Goal: Book appointment/travel/reservation

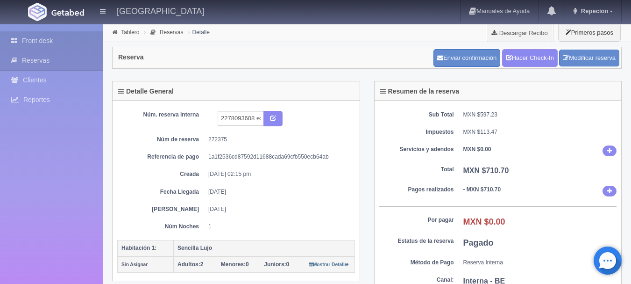
click at [92, 36] on link "Front desk" at bounding box center [51, 40] width 103 height 19
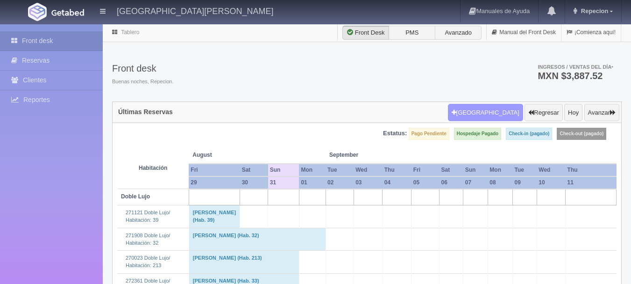
click at [474, 115] on button "[GEOGRAPHIC_DATA]" at bounding box center [485, 113] width 75 height 18
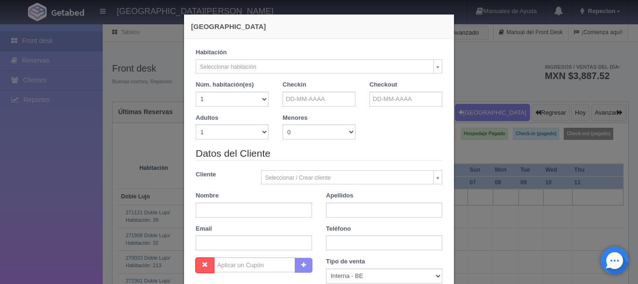
checkbox input "false"
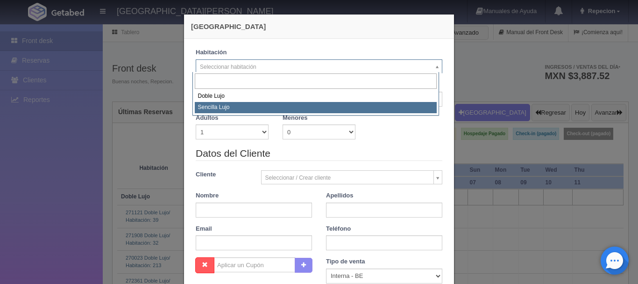
select select "576"
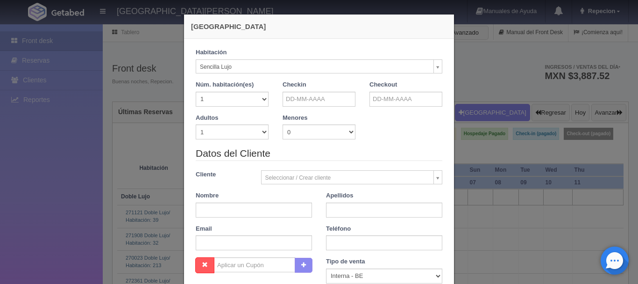
checkbox input "false"
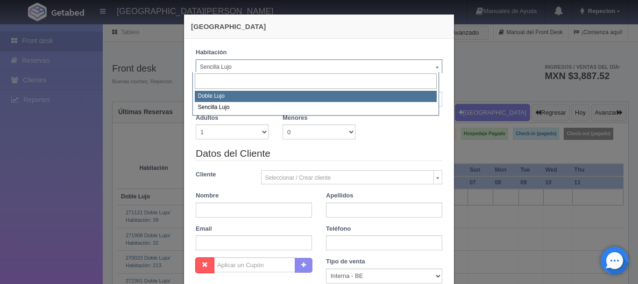
select select "577"
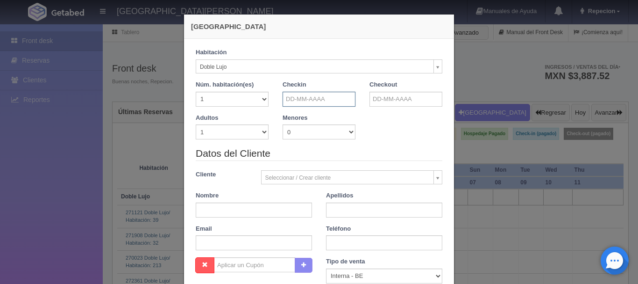
click at [293, 97] on input "text" at bounding box center [319, 99] width 73 height 15
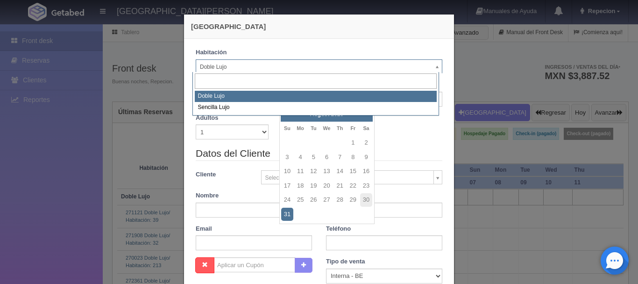
checkbox input "false"
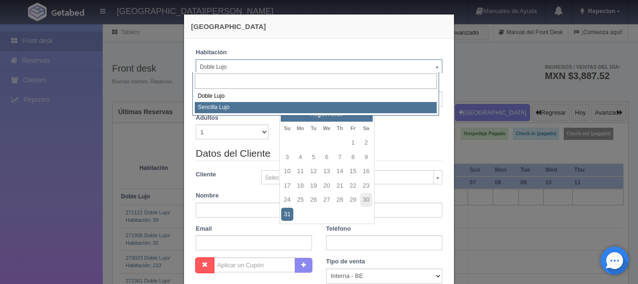
select select "576"
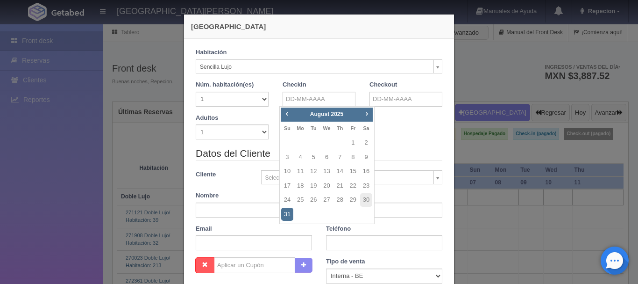
checkbox input "false"
click at [209, 128] on select "1 2 3 4 5 6 7 8 9 10" at bounding box center [232, 131] width 73 height 15
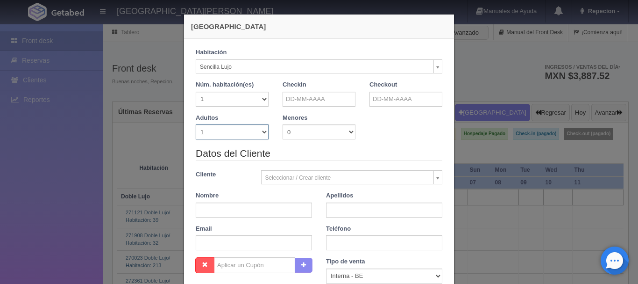
select select "2"
click at [196, 124] on select "1 2 3 4 5 6 7 8 9 10" at bounding box center [232, 131] width 73 height 15
click at [323, 99] on input "text" at bounding box center [319, 99] width 73 height 15
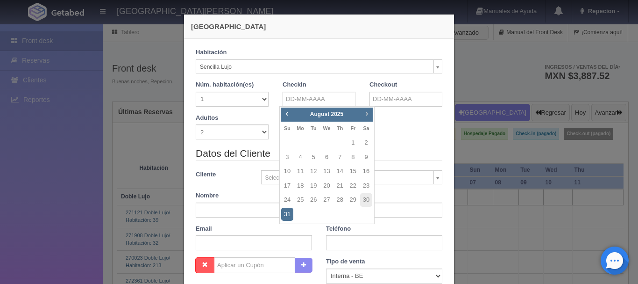
click at [367, 117] on span "Next" at bounding box center [366, 113] width 7 height 7
click at [291, 114] on link "Prev" at bounding box center [287, 113] width 10 height 10
checkbox input "false"
click at [328, 146] on link "3" at bounding box center [327, 143] width 12 height 14
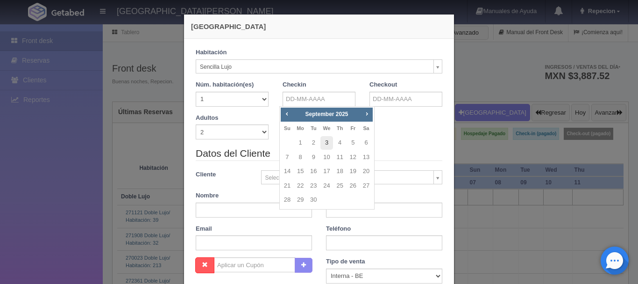
type input "[DATE]"
checkbox input "false"
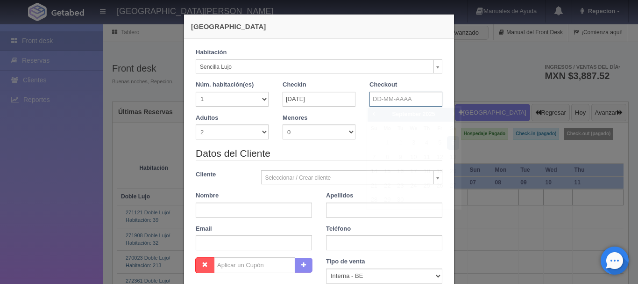
click at [377, 102] on input "text" at bounding box center [406, 99] width 73 height 15
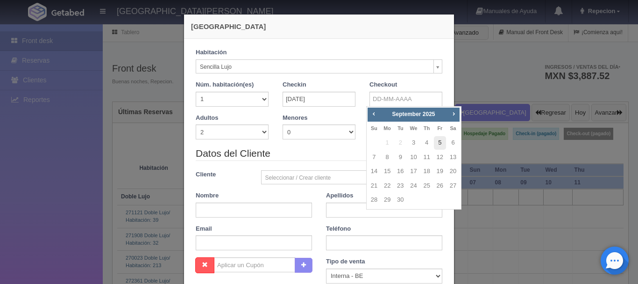
click at [438, 144] on link "5" at bounding box center [440, 143] width 12 height 14
type input "[DATE]"
checkbox input "false"
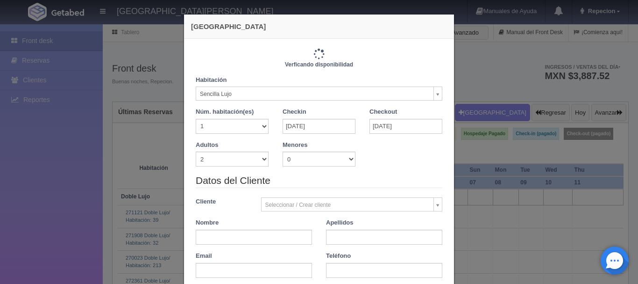
type input "2300.00"
checkbox input "false"
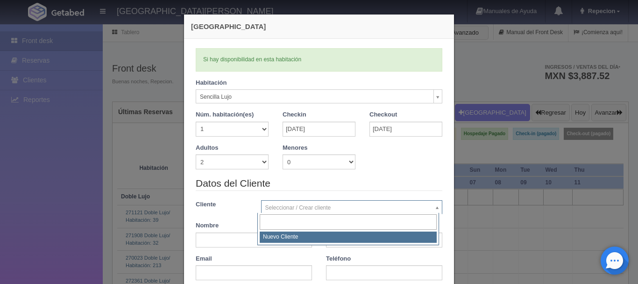
select select "-1"
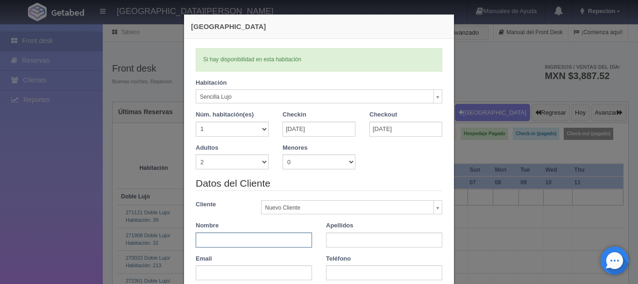
click at [263, 236] on input "text" at bounding box center [254, 239] width 116 height 15
type input "[PERSON_NAME]"
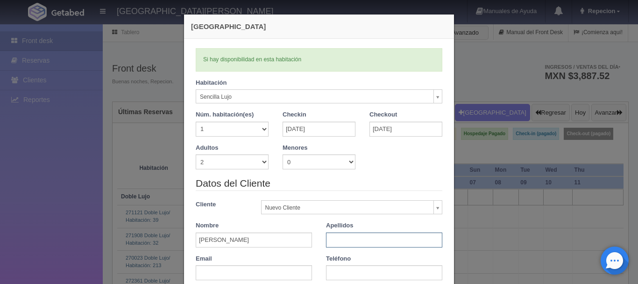
click at [332, 239] on input "text" at bounding box center [384, 239] width 116 height 15
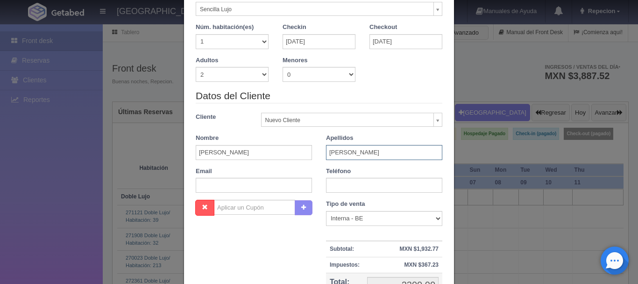
scroll to position [93, 0]
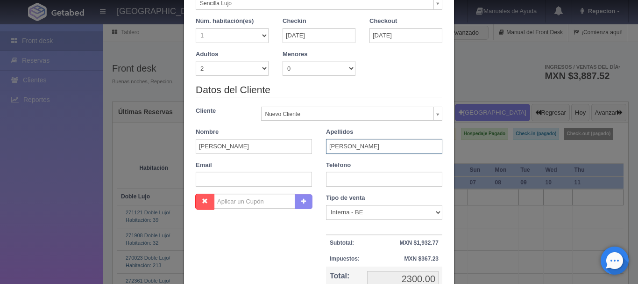
type input "burguete"
click at [350, 182] on input "text" at bounding box center [384, 178] width 116 height 15
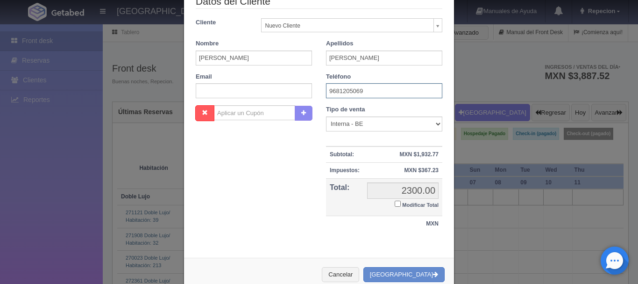
scroll to position [187, 0]
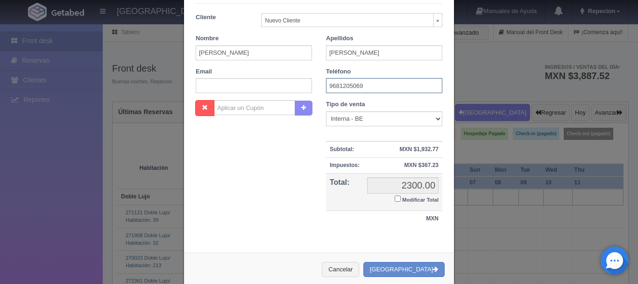
type input "9681205069"
click at [395, 200] on input "Modificar Total" at bounding box center [398, 198] width 6 height 6
checkbox input "true"
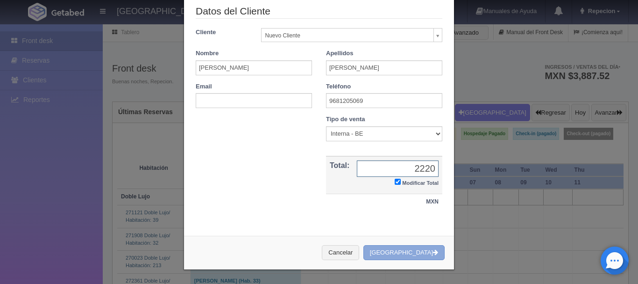
type input "2220"
click at [410, 255] on button "Crear Reserva" at bounding box center [404, 252] width 81 height 15
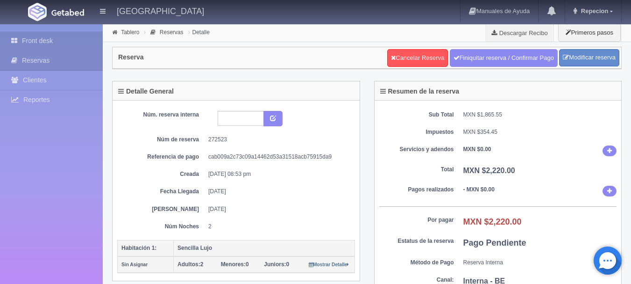
click at [34, 44] on link "Front desk" at bounding box center [51, 40] width 103 height 19
